Goal: Book appointment/travel/reservation

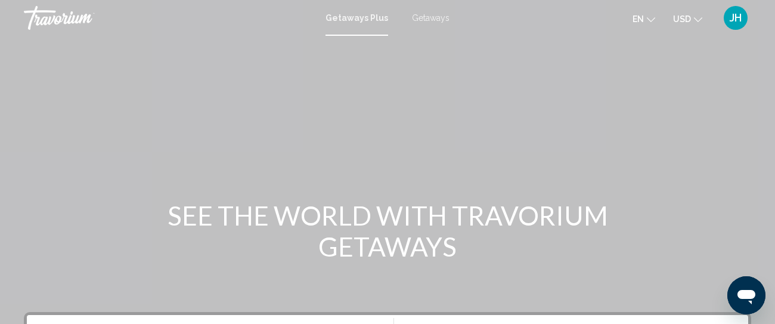
click at [360, 17] on span "Getaways Plus" at bounding box center [357, 18] width 63 height 10
click at [361, 16] on span "Getaways Plus" at bounding box center [357, 18] width 63 height 10
click at [367, 16] on span "Getaways Plus" at bounding box center [357, 18] width 63 height 10
click at [425, 17] on span "Getaways" at bounding box center [431, 18] width 38 height 10
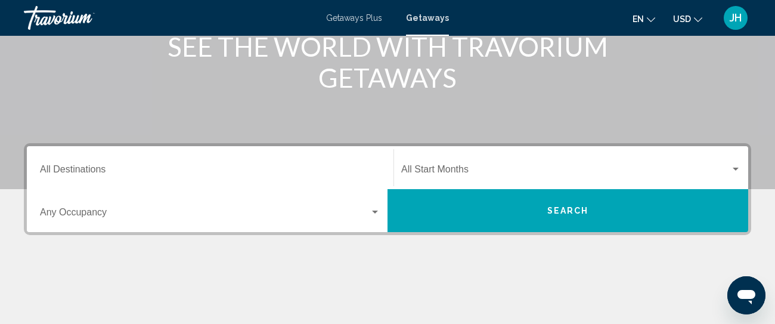
scroll to position [172, 0]
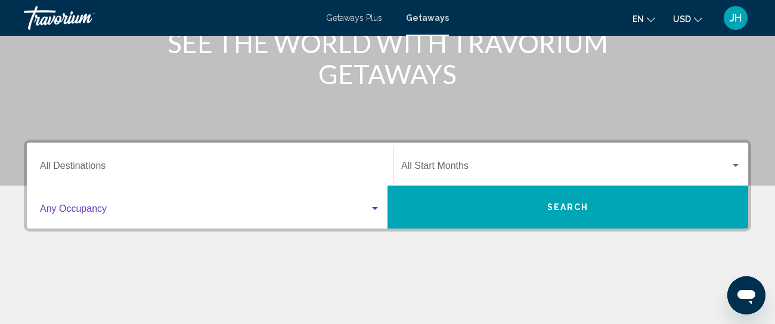
click at [374, 209] on div "Search widget" at bounding box center [375, 208] width 6 height 3
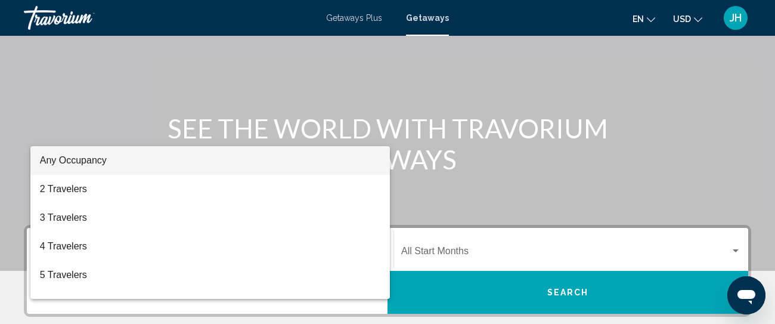
scroll to position [76, 0]
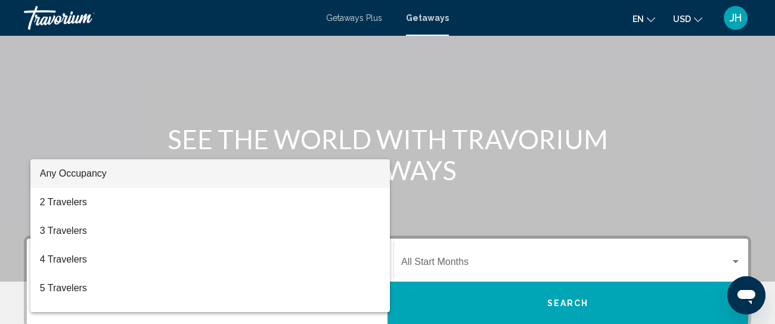
click at [22, 166] on div at bounding box center [387, 162] width 775 height 324
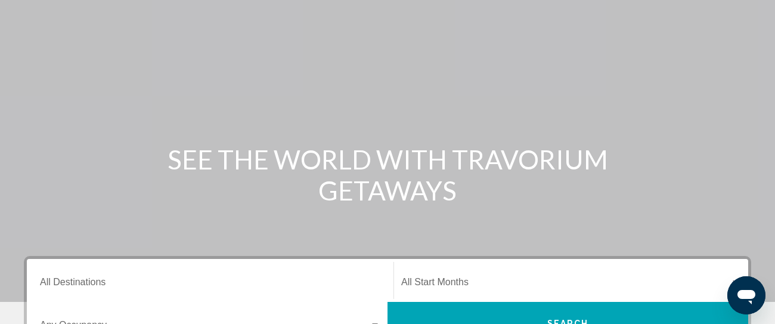
scroll to position [0, 0]
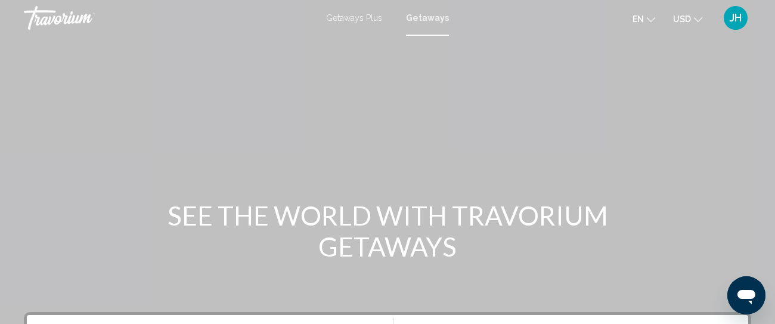
click at [354, 21] on span "Getaways Plus" at bounding box center [354, 18] width 56 height 10
